Goal: Complete application form: Complete application form

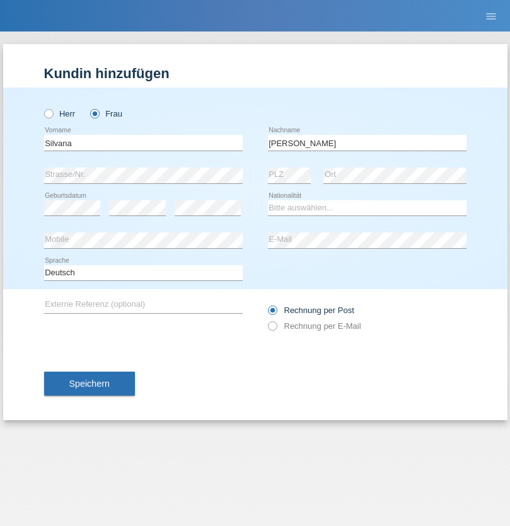
type input "[PERSON_NAME]"
select select "CH"
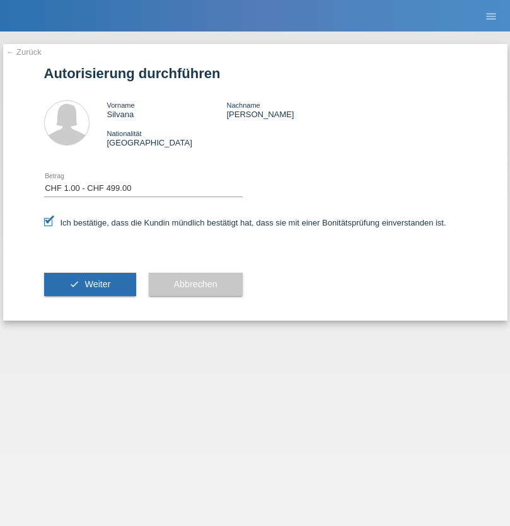
select select "1"
click at [89, 284] on span "Weiter" at bounding box center [97, 284] width 26 height 10
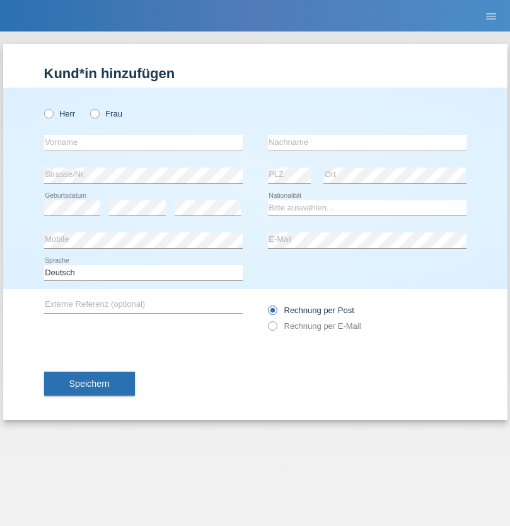
radio input "true"
click at [143, 142] on input "text" at bounding box center [143, 143] width 198 height 16
type input "[PERSON_NAME]"
click at [367, 142] on input "text" at bounding box center [367, 143] width 198 height 16
type input "Bühler"
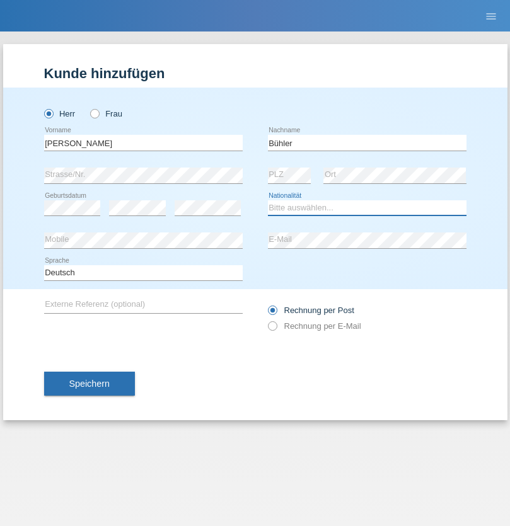
select select "CH"
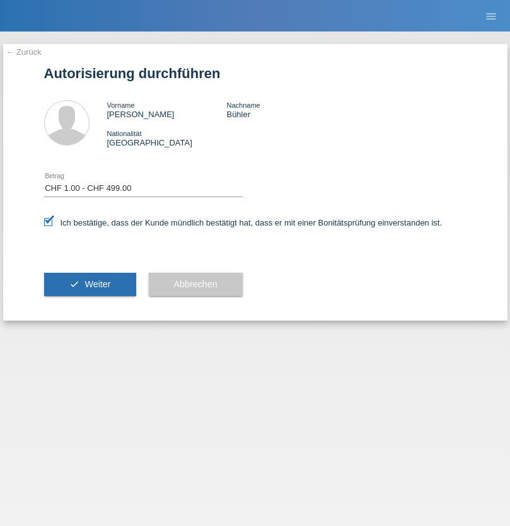
select select "1"
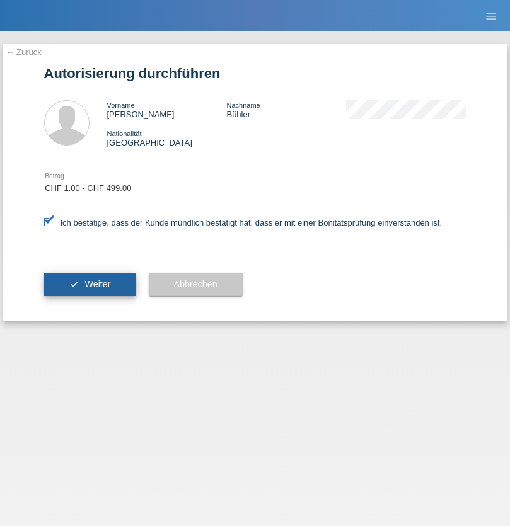
click at [89, 284] on span "Weiter" at bounding box center [97, 284] width 26 height 10
